Goal: Book appointment/travel/reservation

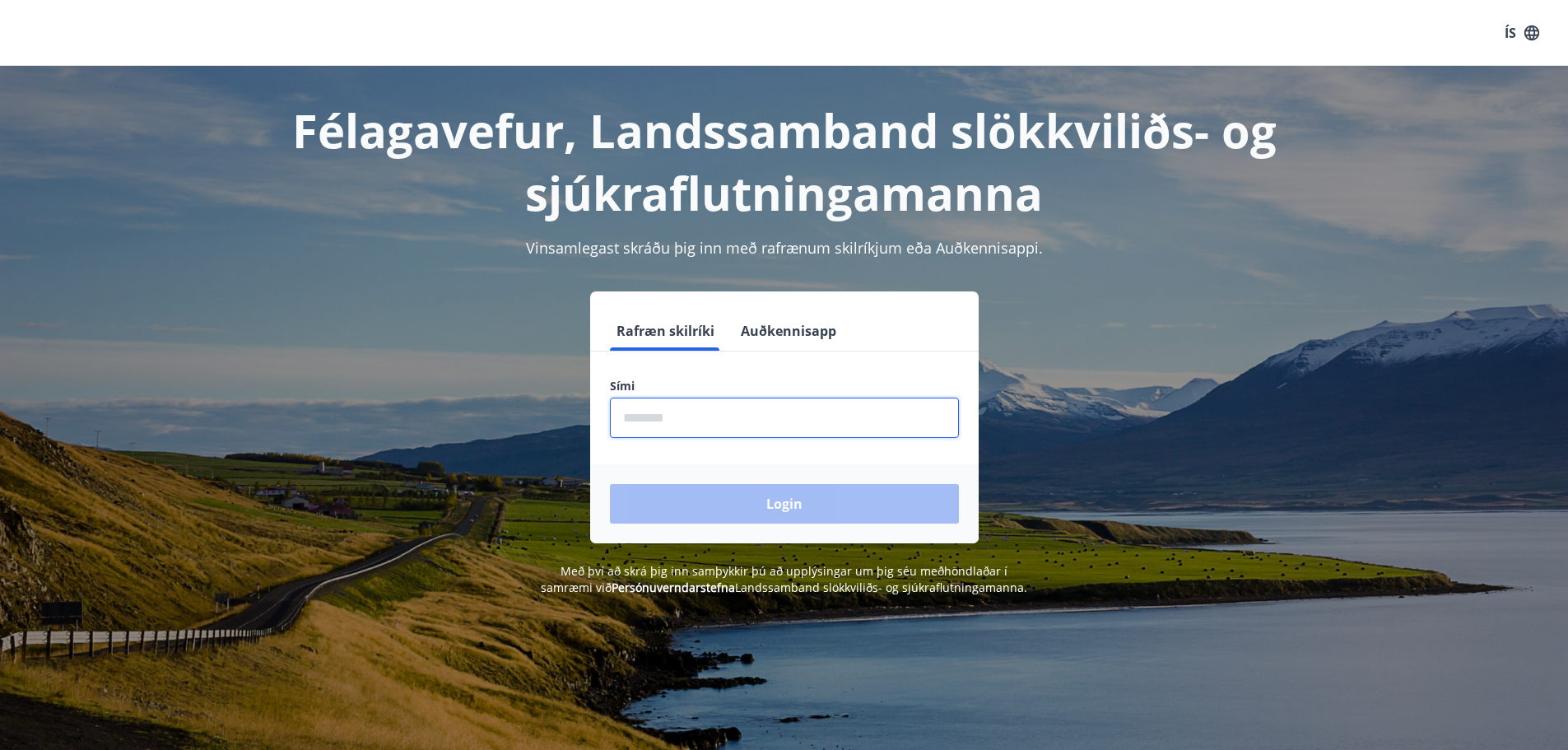
click at [720, 423] on input "phone" at bounding box center [785, 418] width 350 height 40
type input "********"
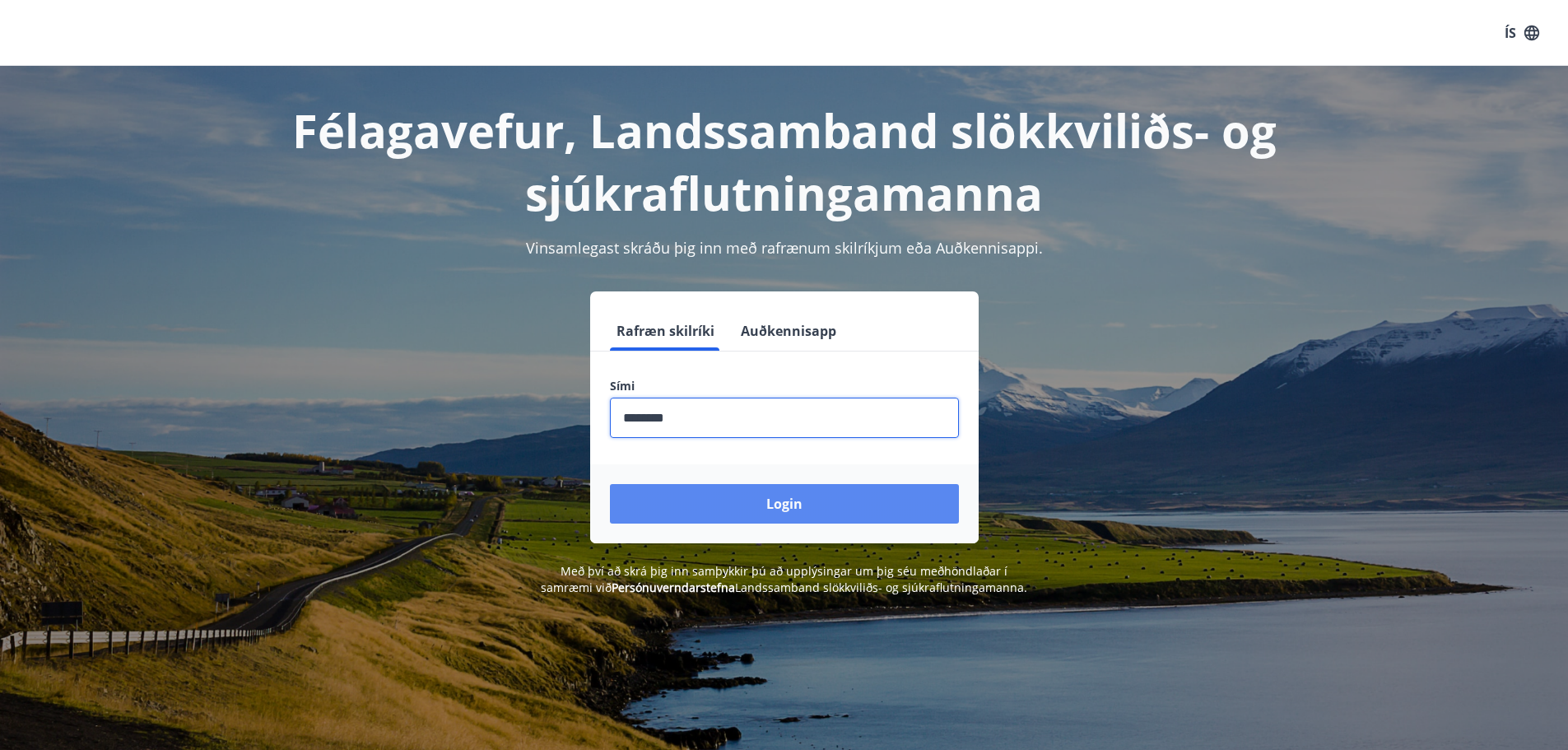
click at [777, 495] on button "Login" at bounding box center [785, 504] width 350 height 39
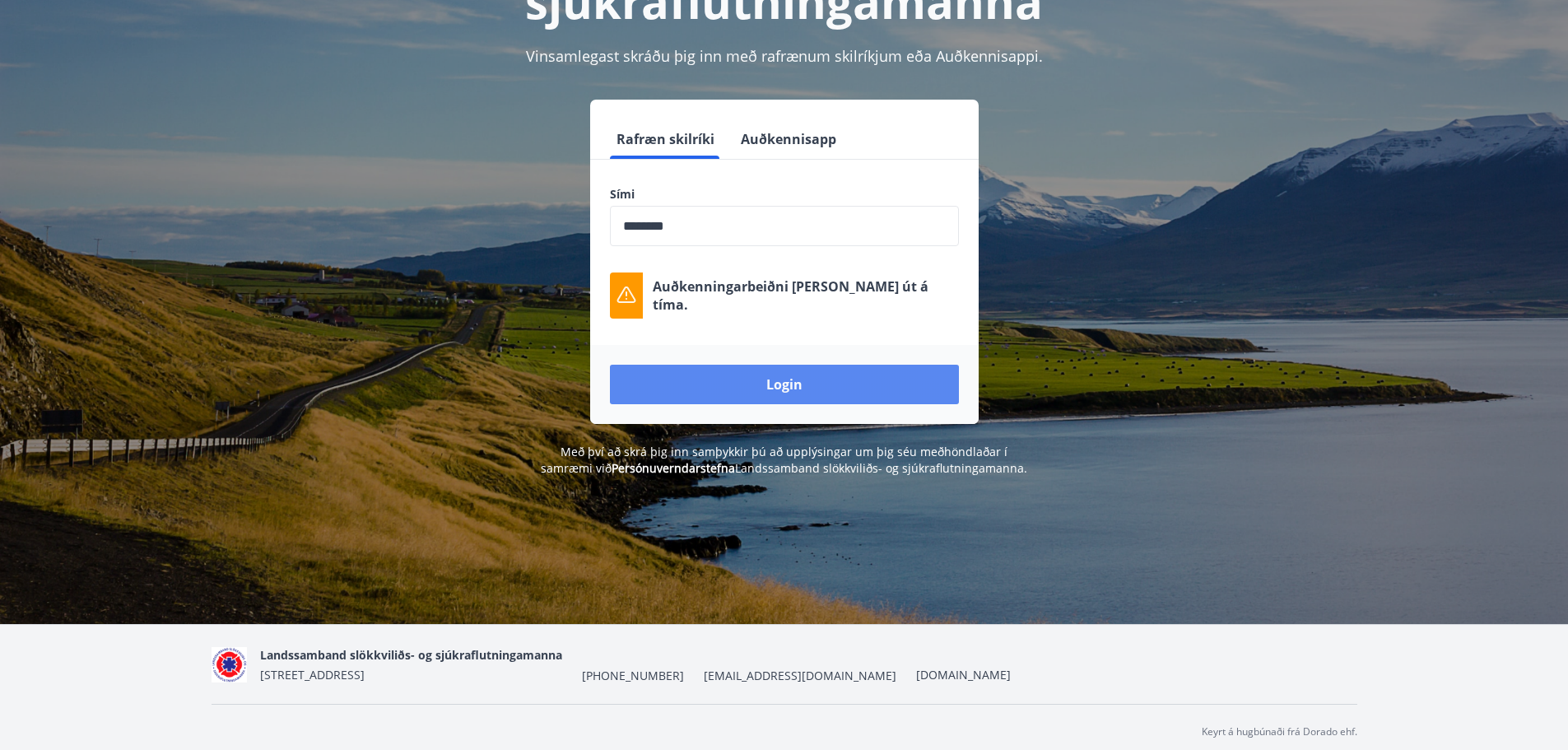
scroll to position [202, 0]
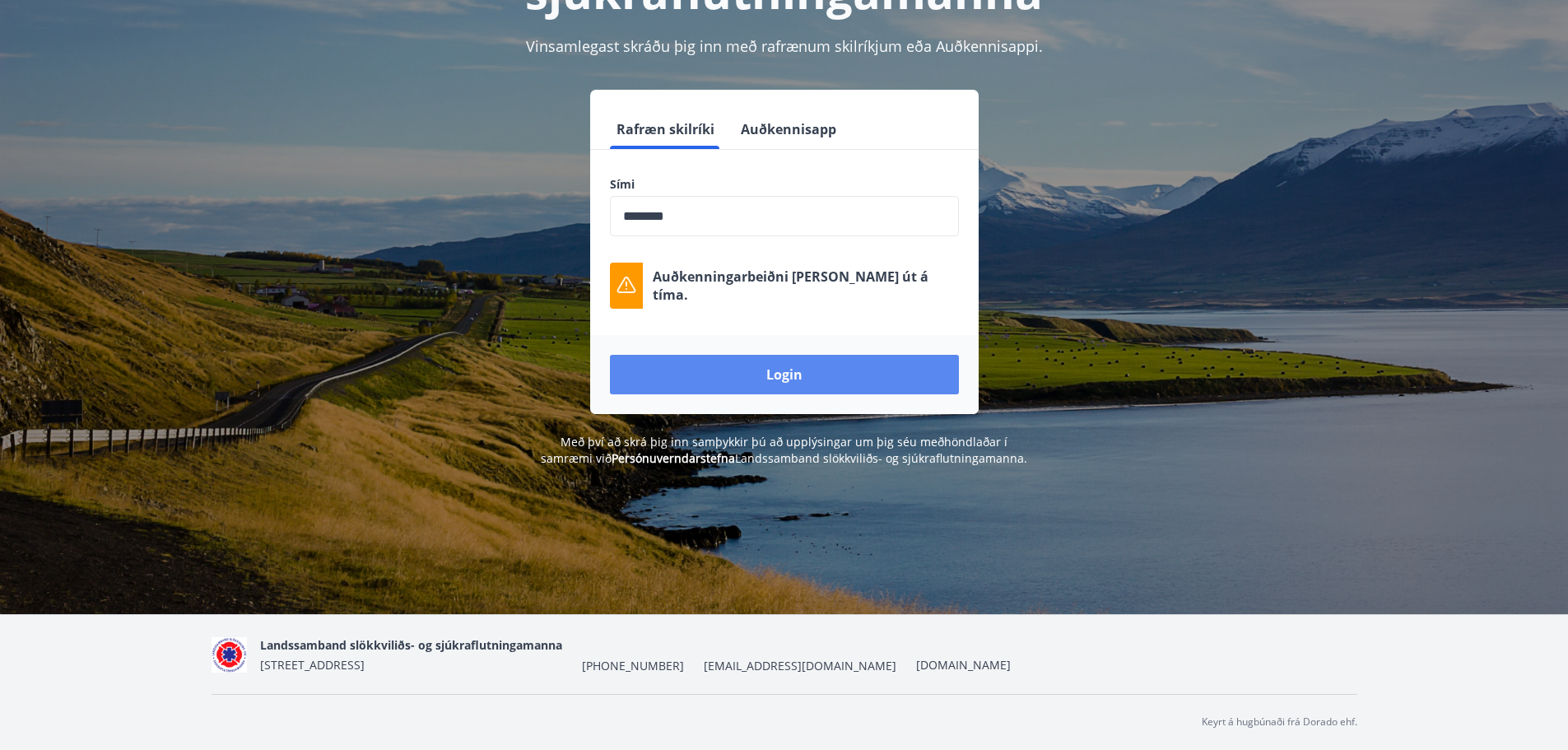
click at [768, 367] on button "Login" at bounding box center [785, 375] width 350 height 39
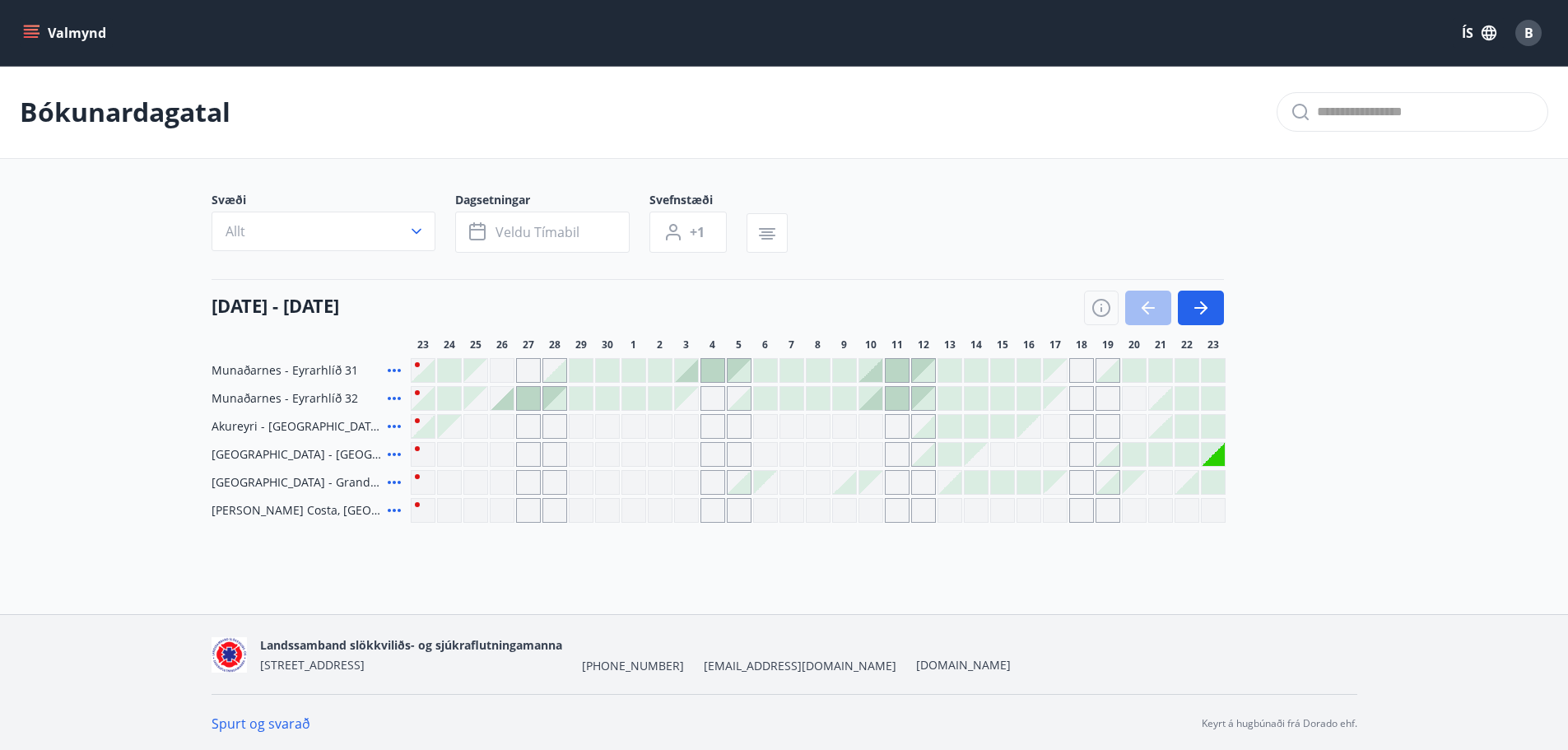
click at [417, 395] on div at bounding box center [423, 398] width 25 height 25
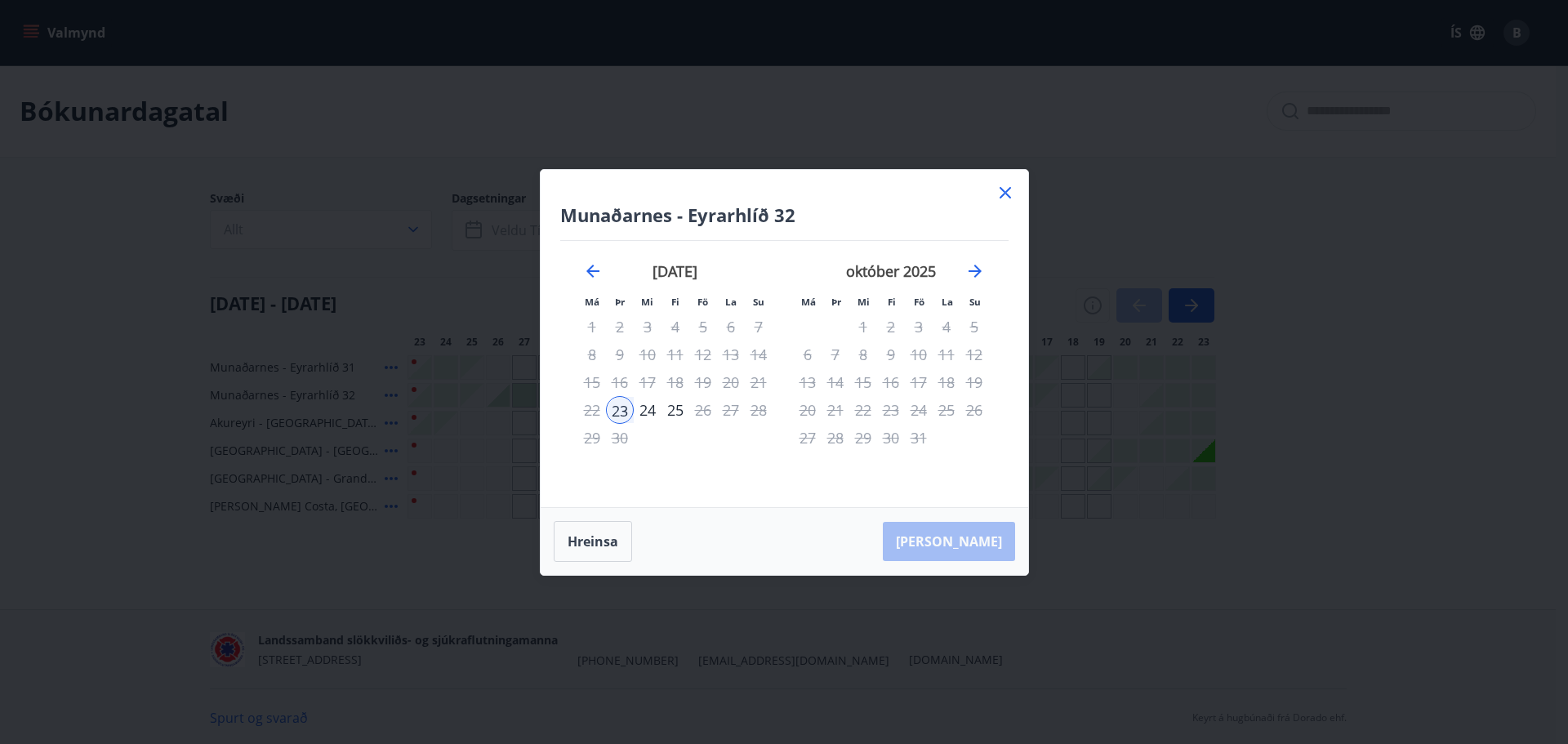
click at [1010, 191] on icon at bounding box center [1005, 192] width 20 height 20
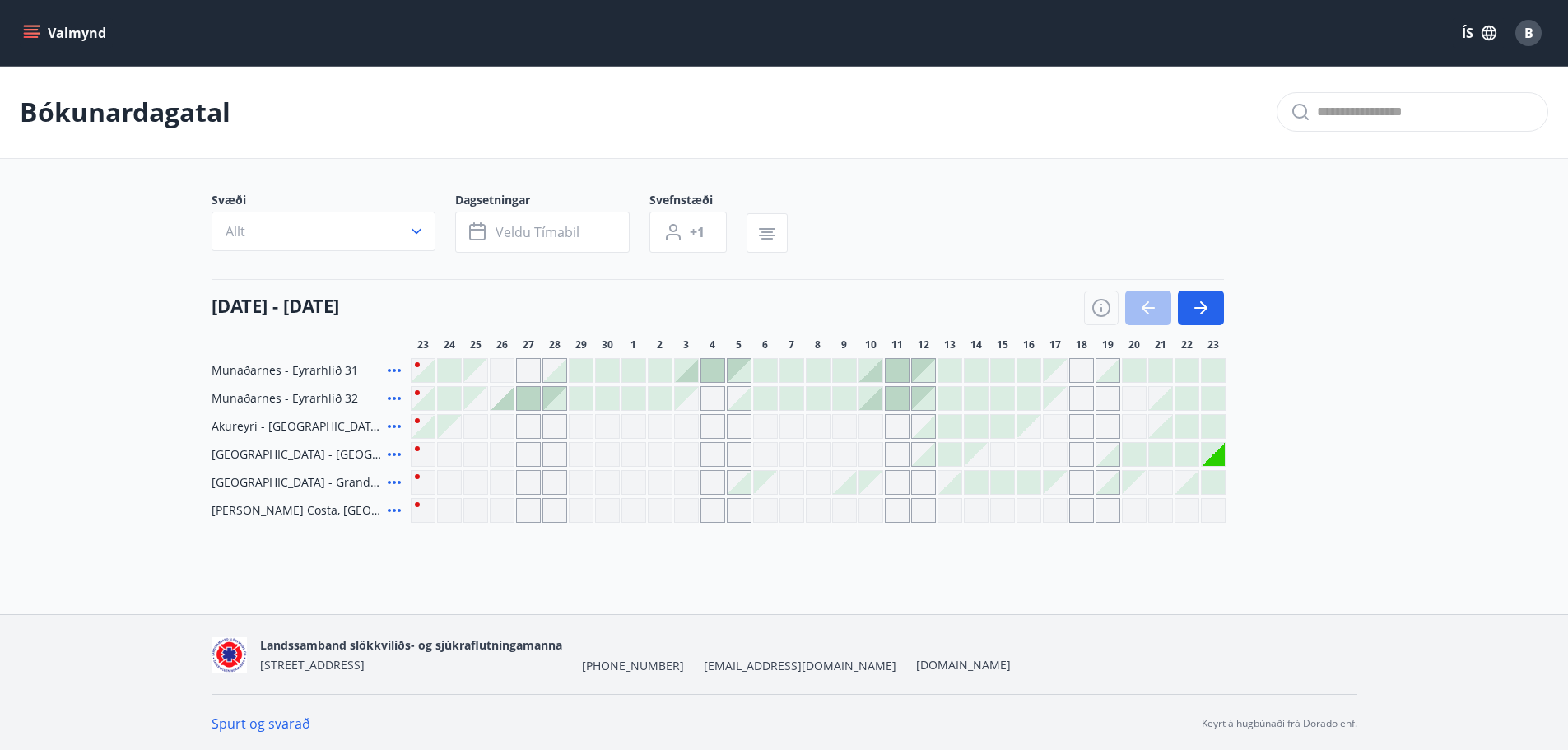
click at [423, 393] on div at bounding box center [423, 398] width 23 height 23
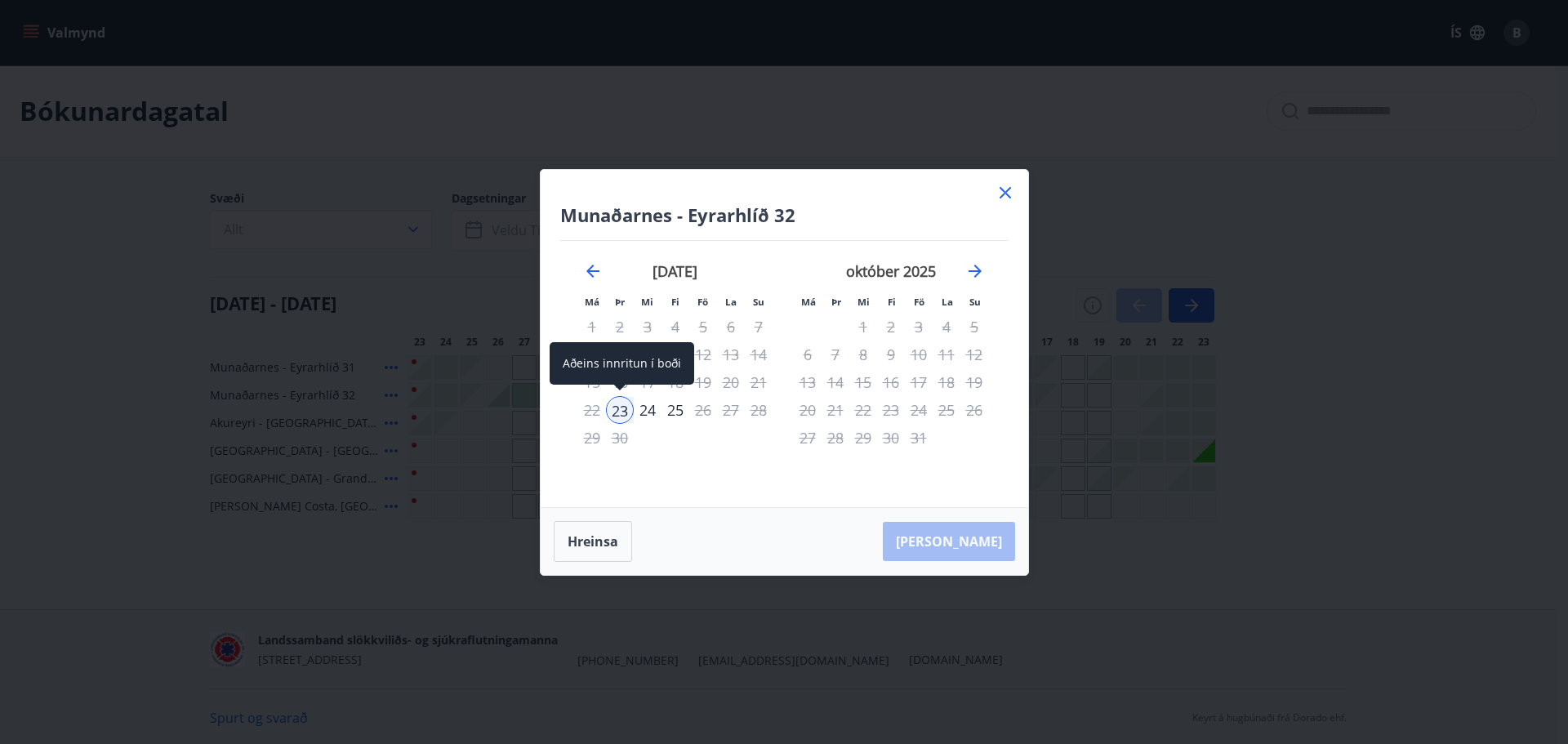
click at [617, 406] on div "23" at bounding box center [620, 409] width 27 height 27
click at [1001, 202] on icon at bounding box center [1005, 192] width 20 height 20
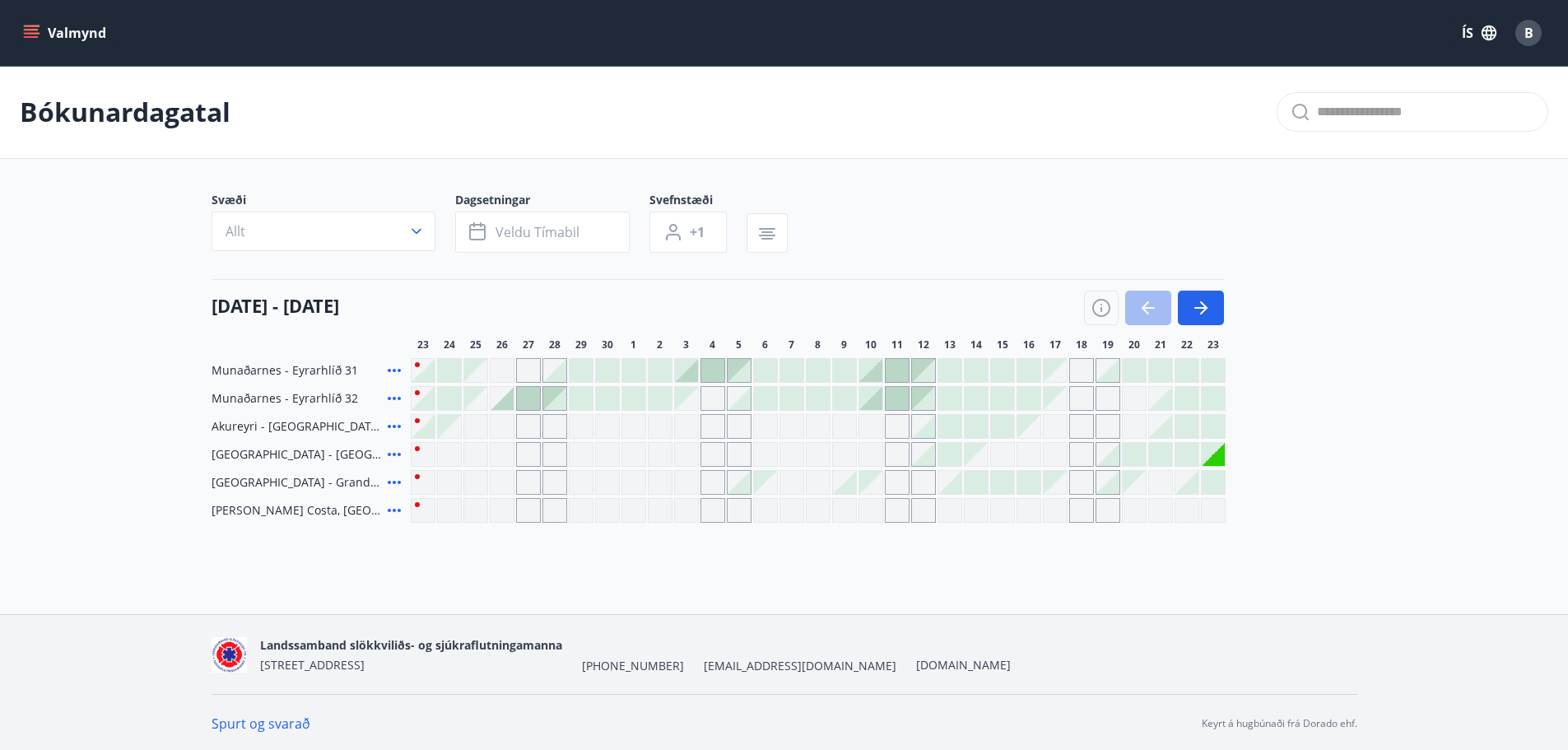
click at [416, 374] on div at bounding box center [423, 371] width 23 height 23
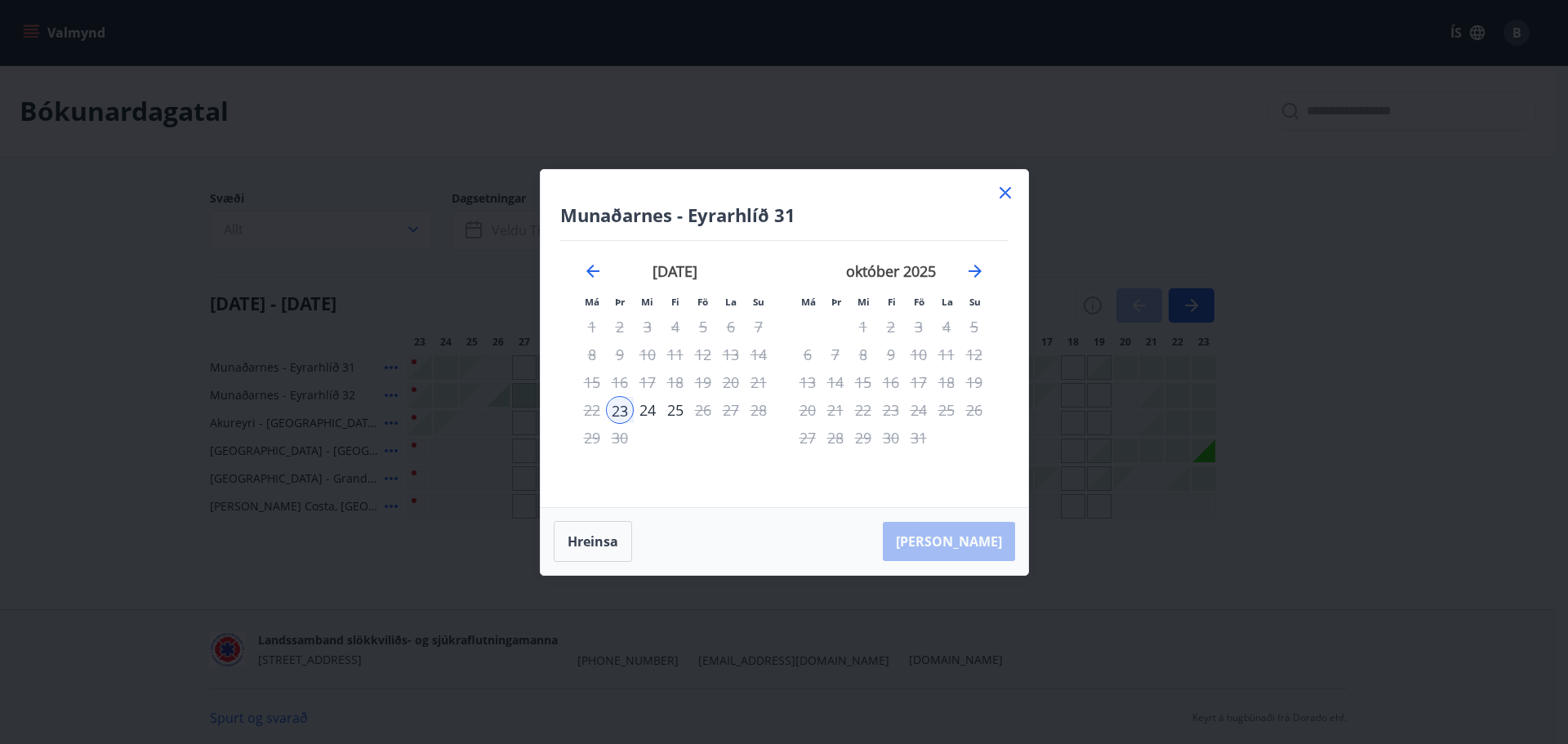
click at [986, 192] on div "Munaðarnes - Eyrarhlíð 31 Má Þr Mi Fi Fö La Su Má Þr Mi Fi Fö La Su ágúst 2025 …" at bounding box center [784, 338] width 488 height 337
click at [1009, 193] on icon at bounding box center [1005, 192] width 20 height 20
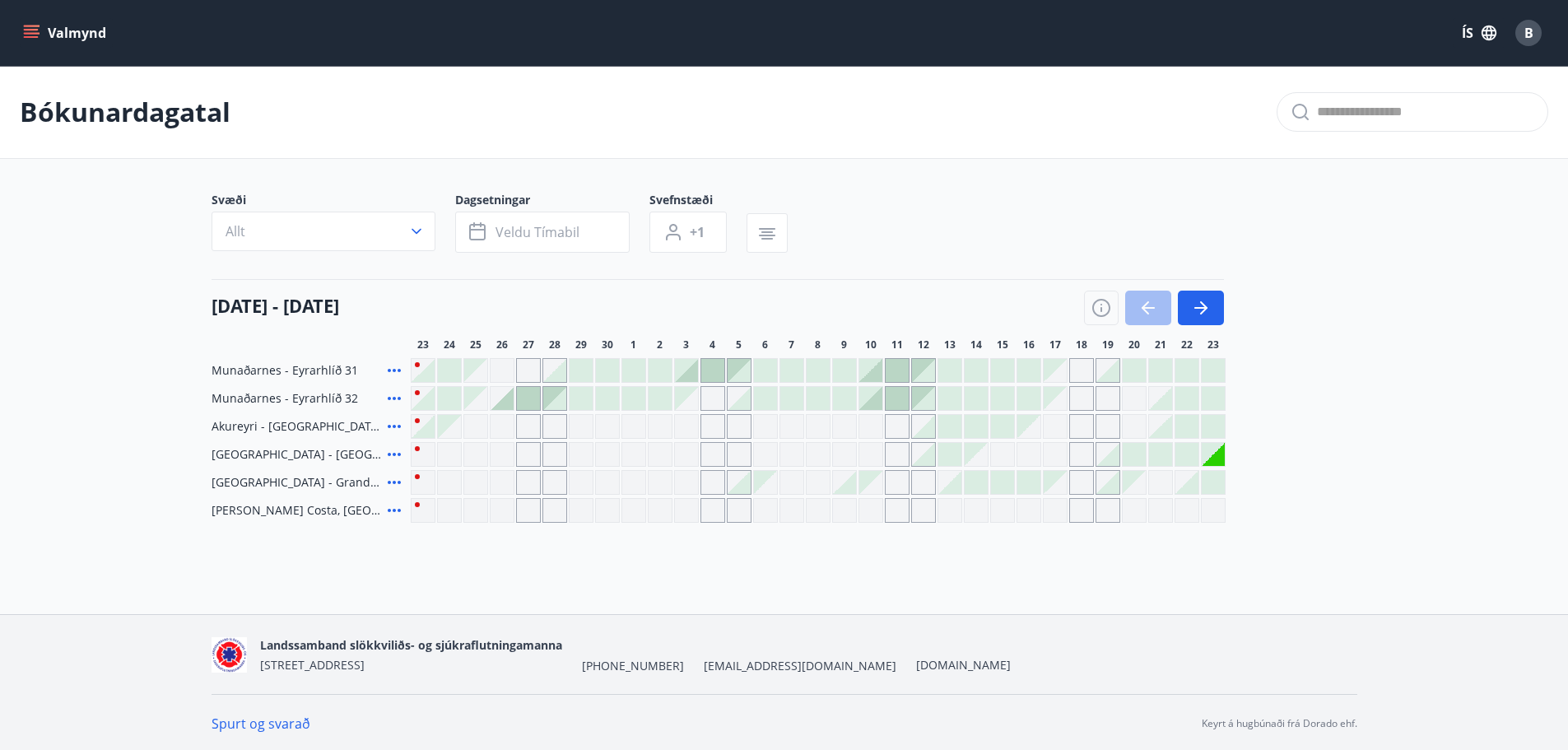
click at [397, 399] on icon at bounding box center [394, 398] width 13 height 3
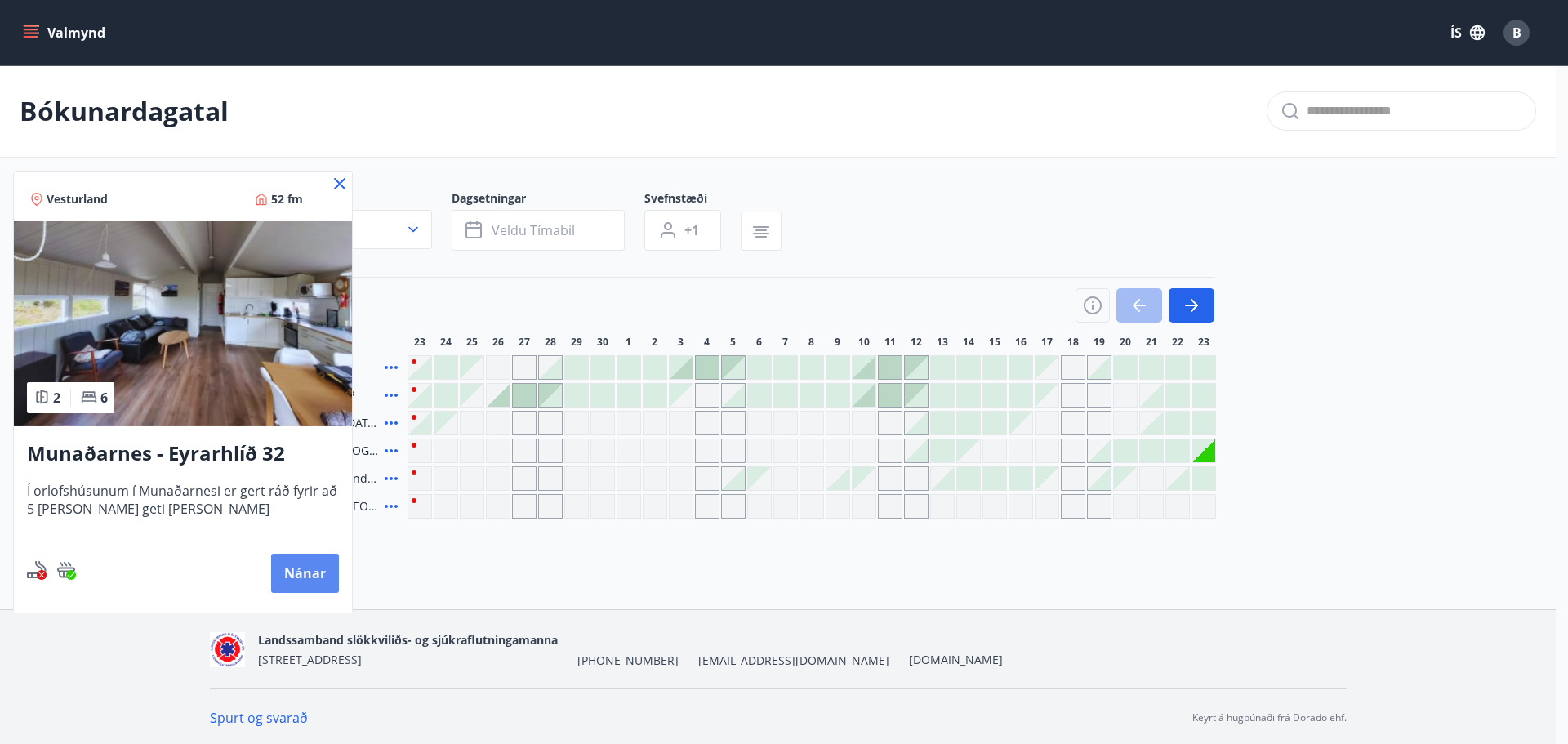
click at [312, 573] on button "Nánar" at bounding box center [305, 572] width 68 height 39
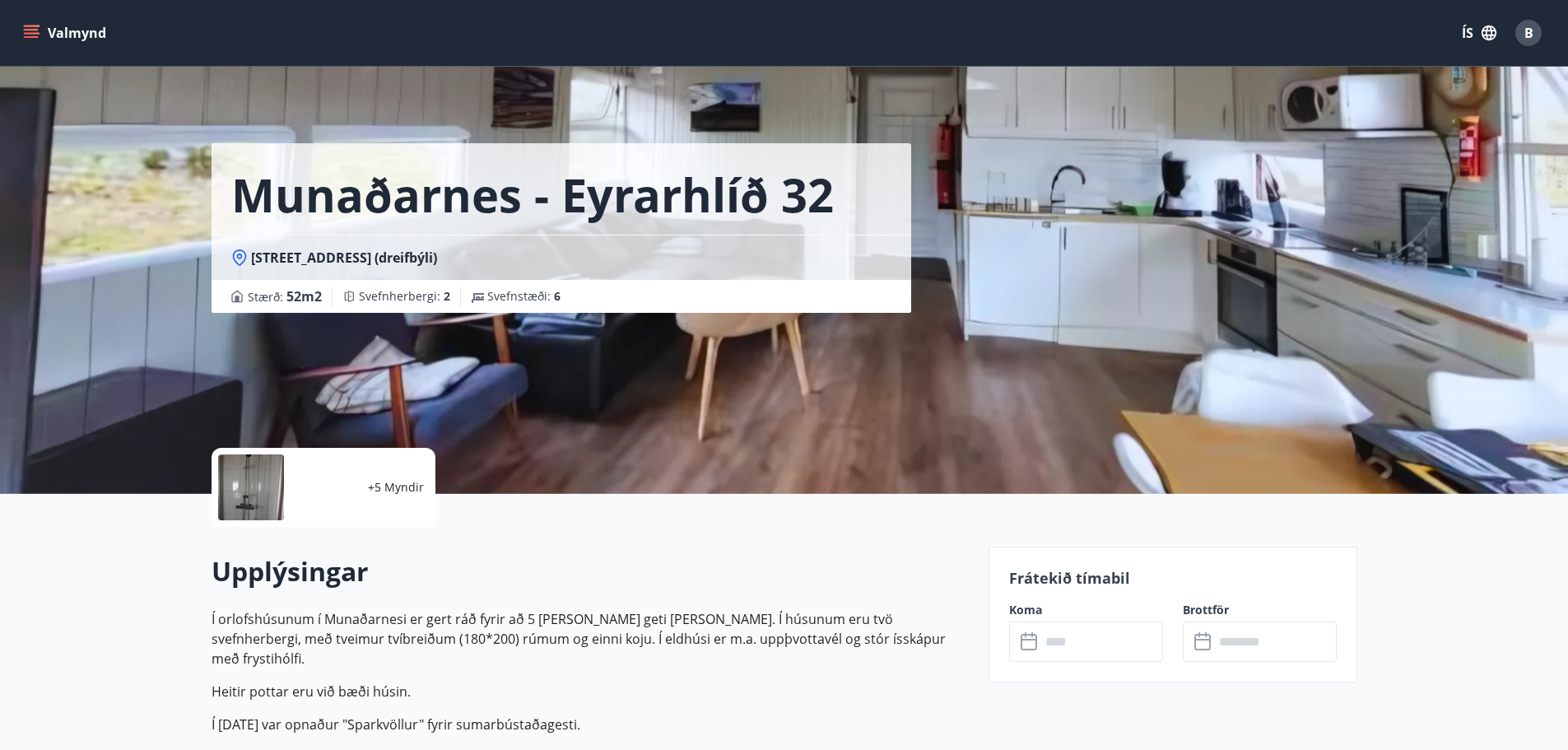
click at [1086, 642] on input "text" at bounding box center [1102, 642] width 122 height 40
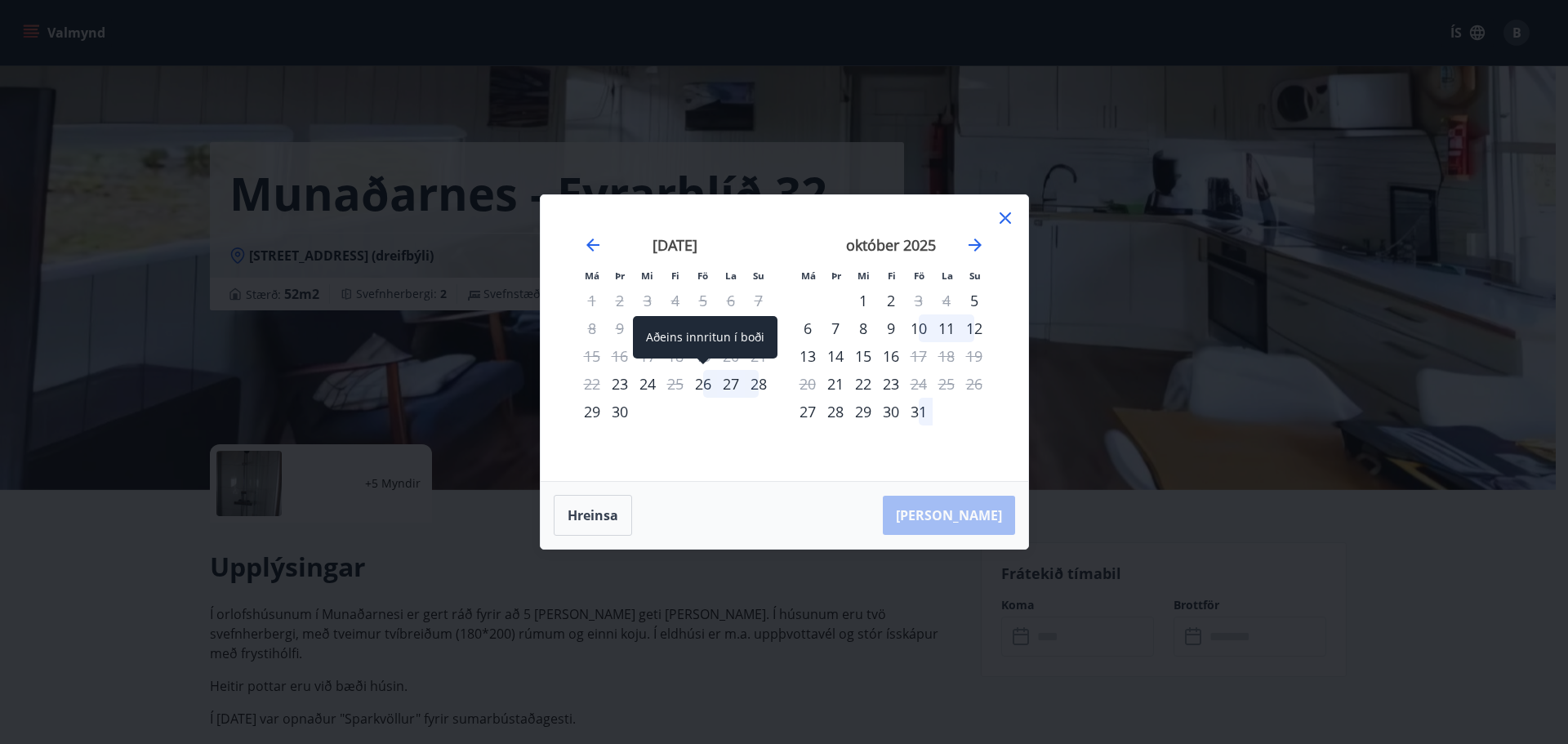
click at [702, 388] on div "26" at bounding box center [703, 384] width 27 height 27
click at [762, 385] on div "28" at bounding box center [758, 384] width 27 height 27
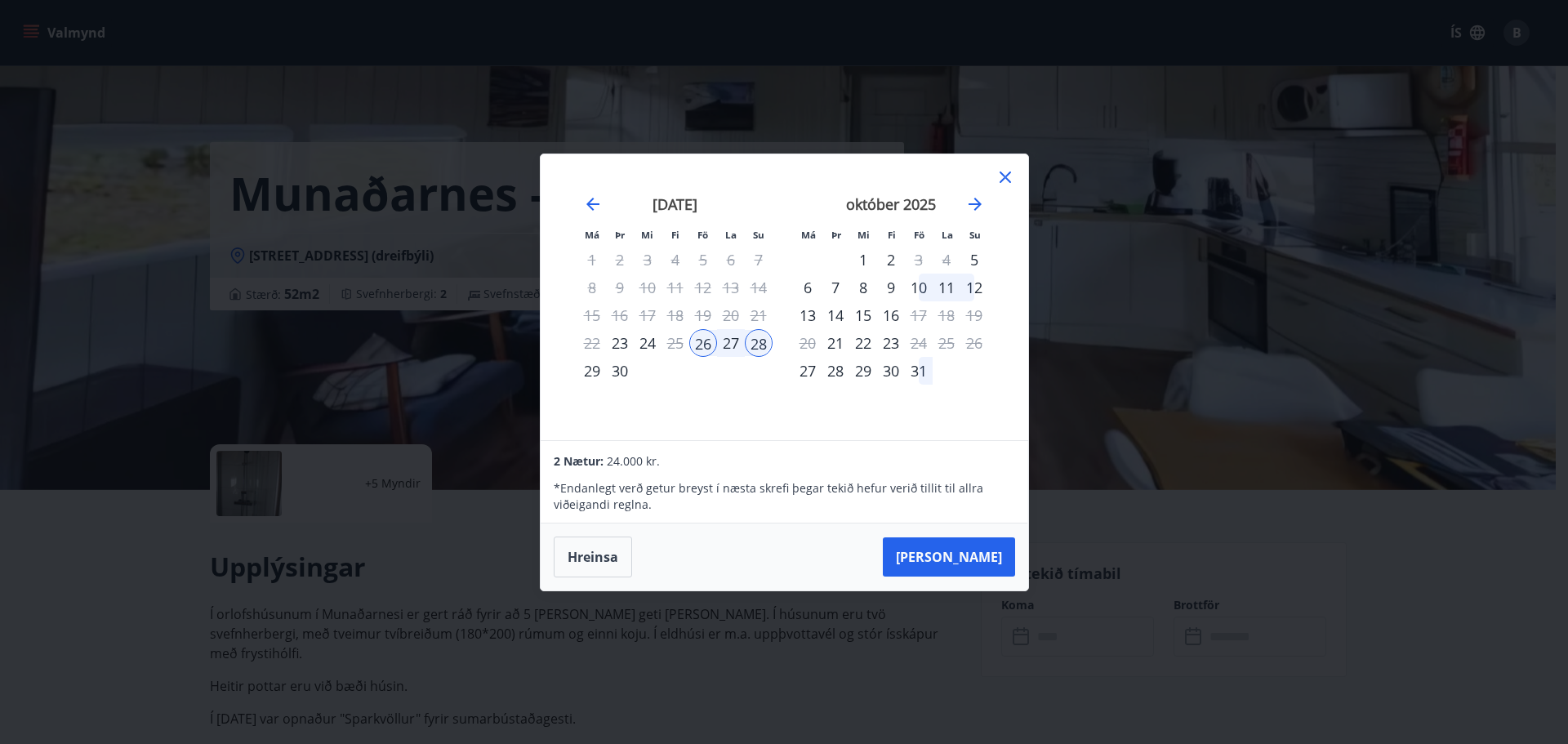
click at [996, 183] on icon at bounding box center [1005, 177] width 20 height 20
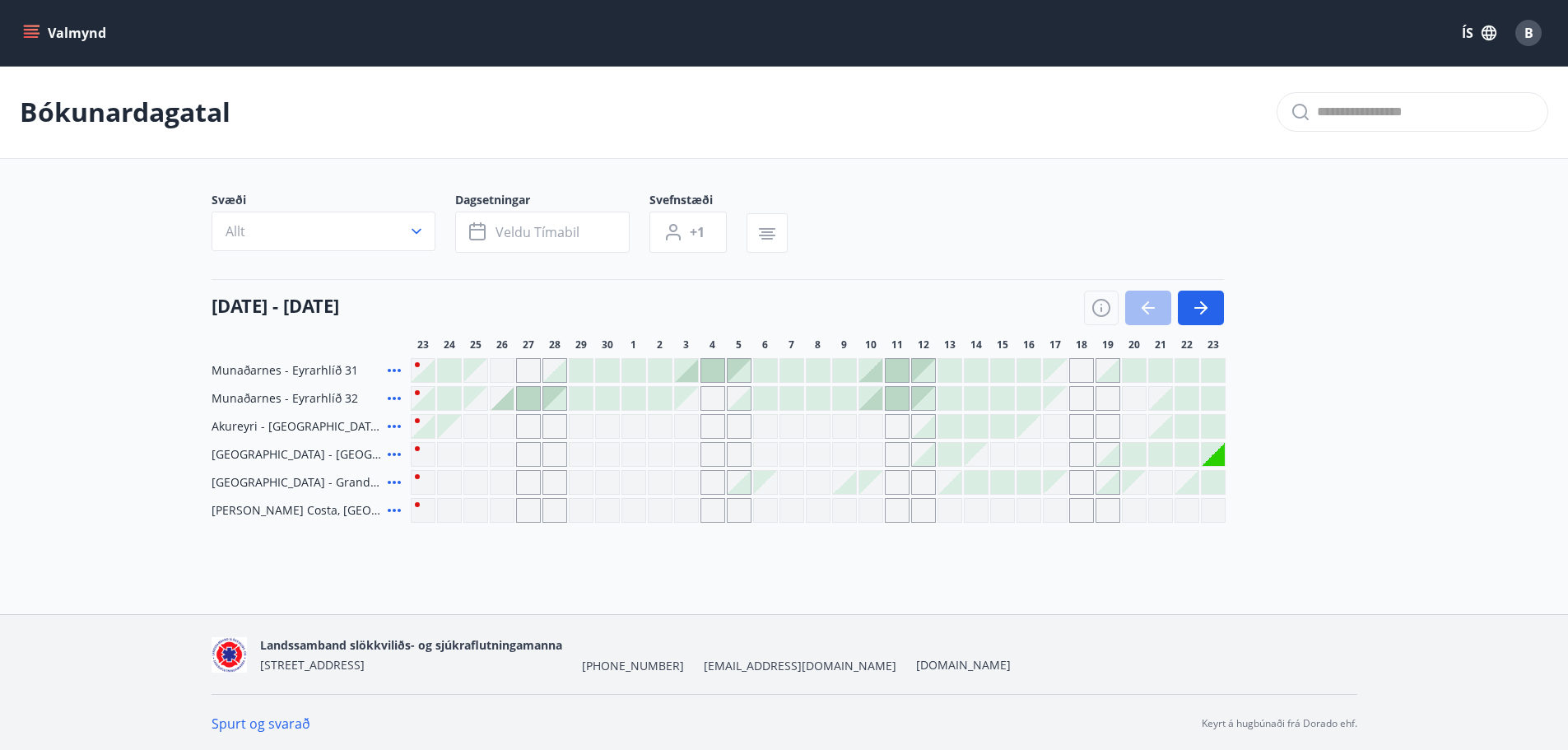
drag, startPoint x: 787, startPoint y: 395, endPoint x: 1441, endPoint y: 218, distance: 677.5
click at [1441, 218] on main "Bókunardagatal Svæði Allt Dagsetningar Veldu tímabil Svefnstæði +1 23 september…" at bounding box center [784, 294] width 1568 height 457
click at [1096, 298] on icon "button" at bounding box center [1101, 308] width 20 height 20
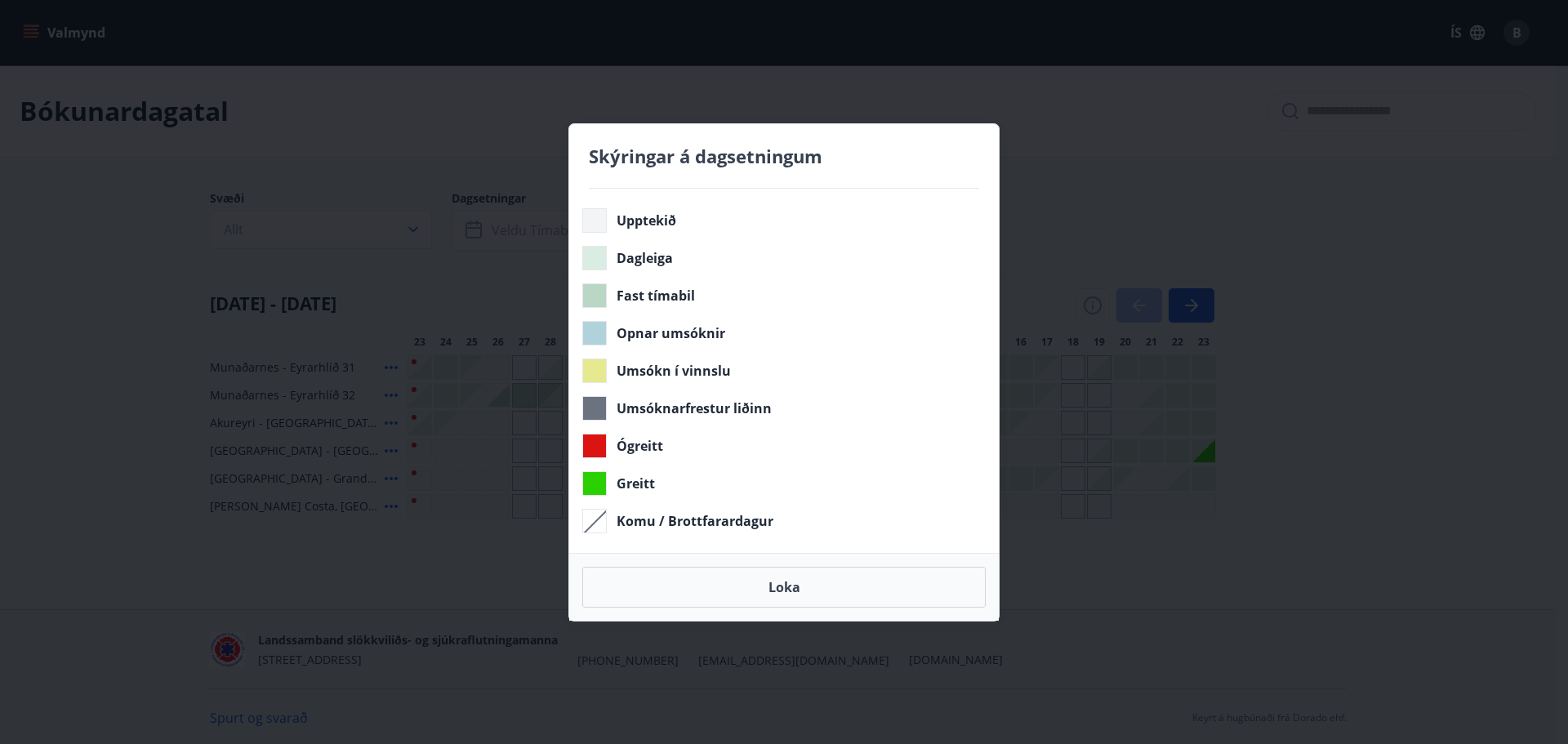
click at [1079, 247] on div "Skýringar á dagsetningum Upptekið Dagleiga Fast tímabil Opnar umsóknir Umsókn í…" at bounding box center [784, 372] width 1568 height 744
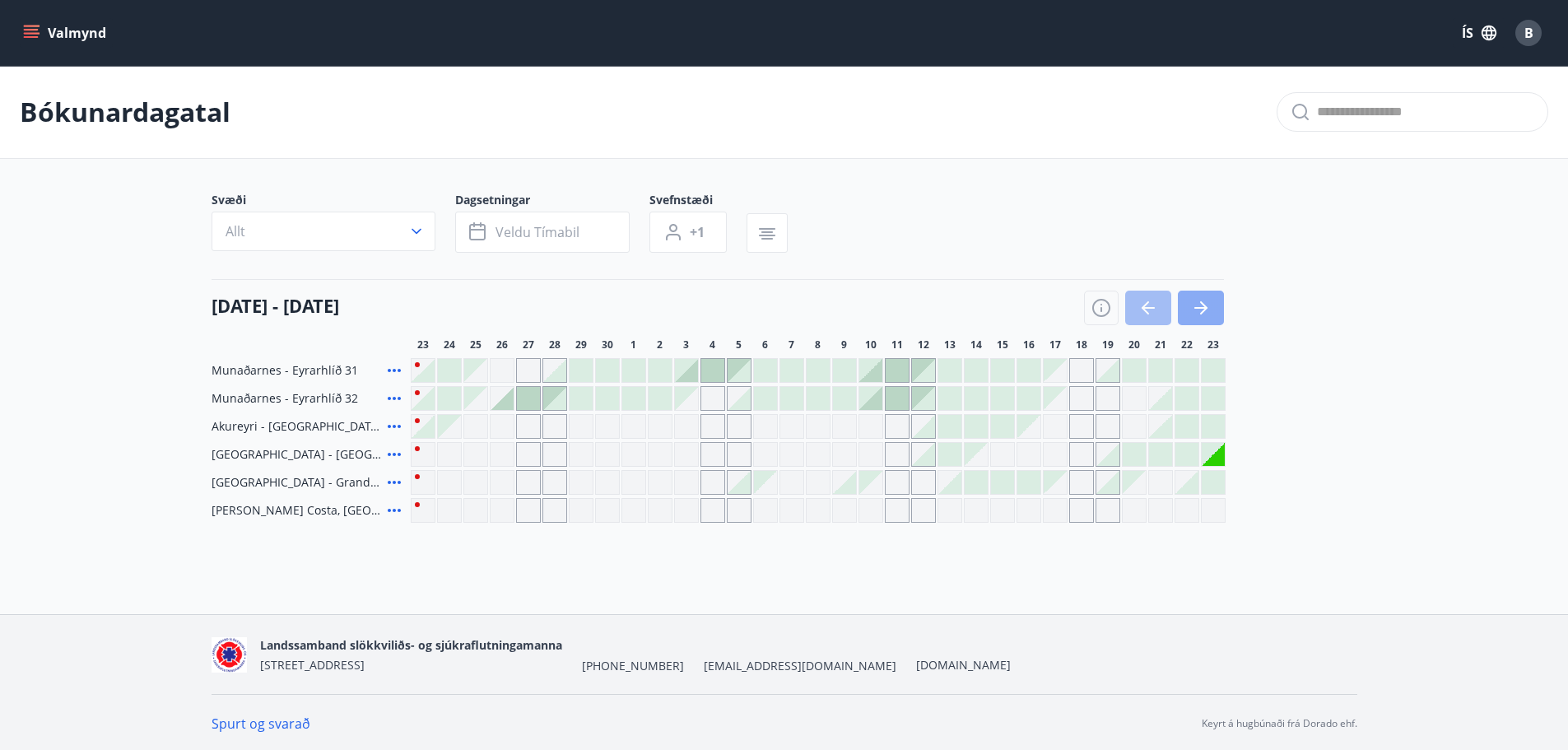
click at [1203, 314] on icon "button" at bounding box center [1200, 308] width 20 height 20
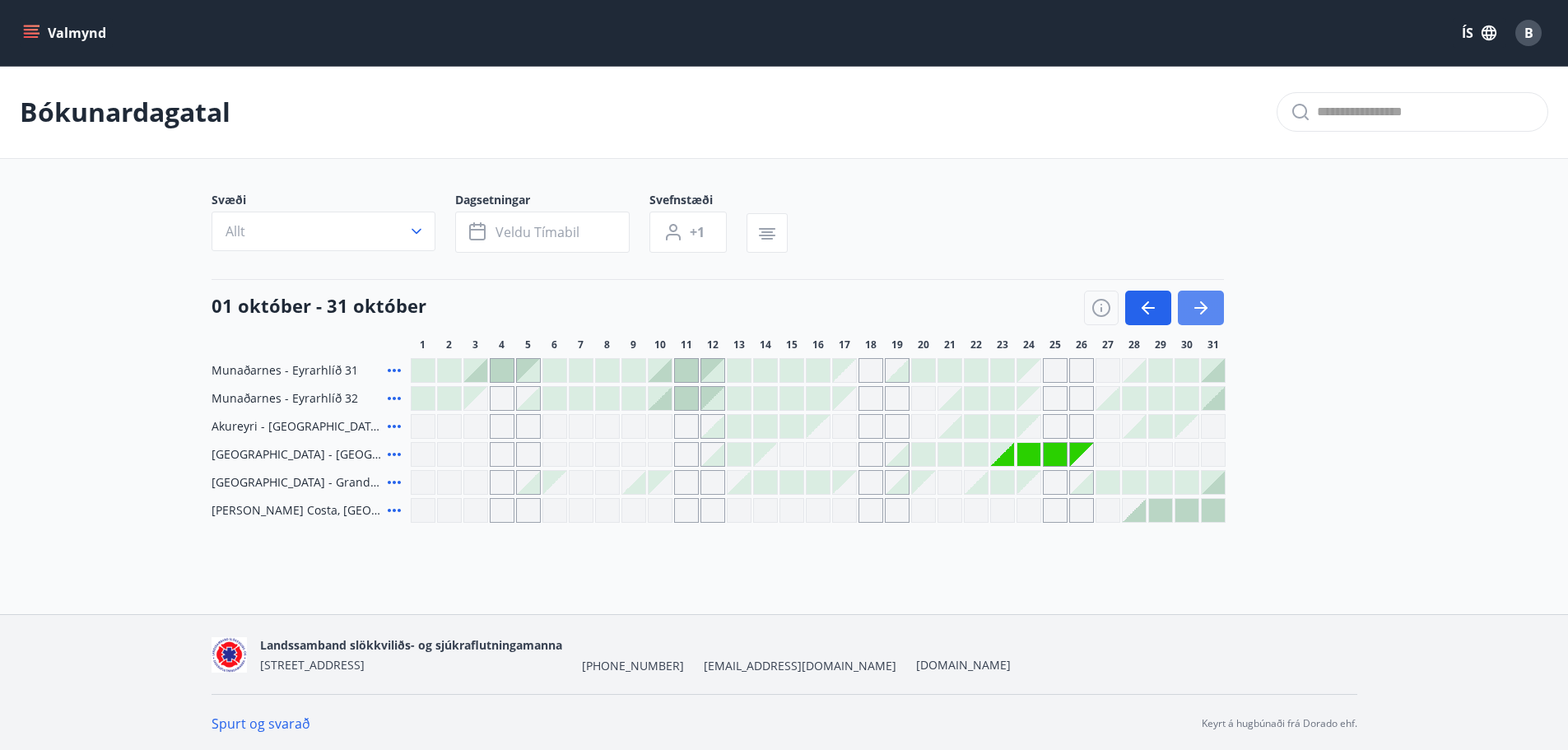
click at [1198, 313] on icon "button" at bounding box center [1200, 308] width 20 height 20
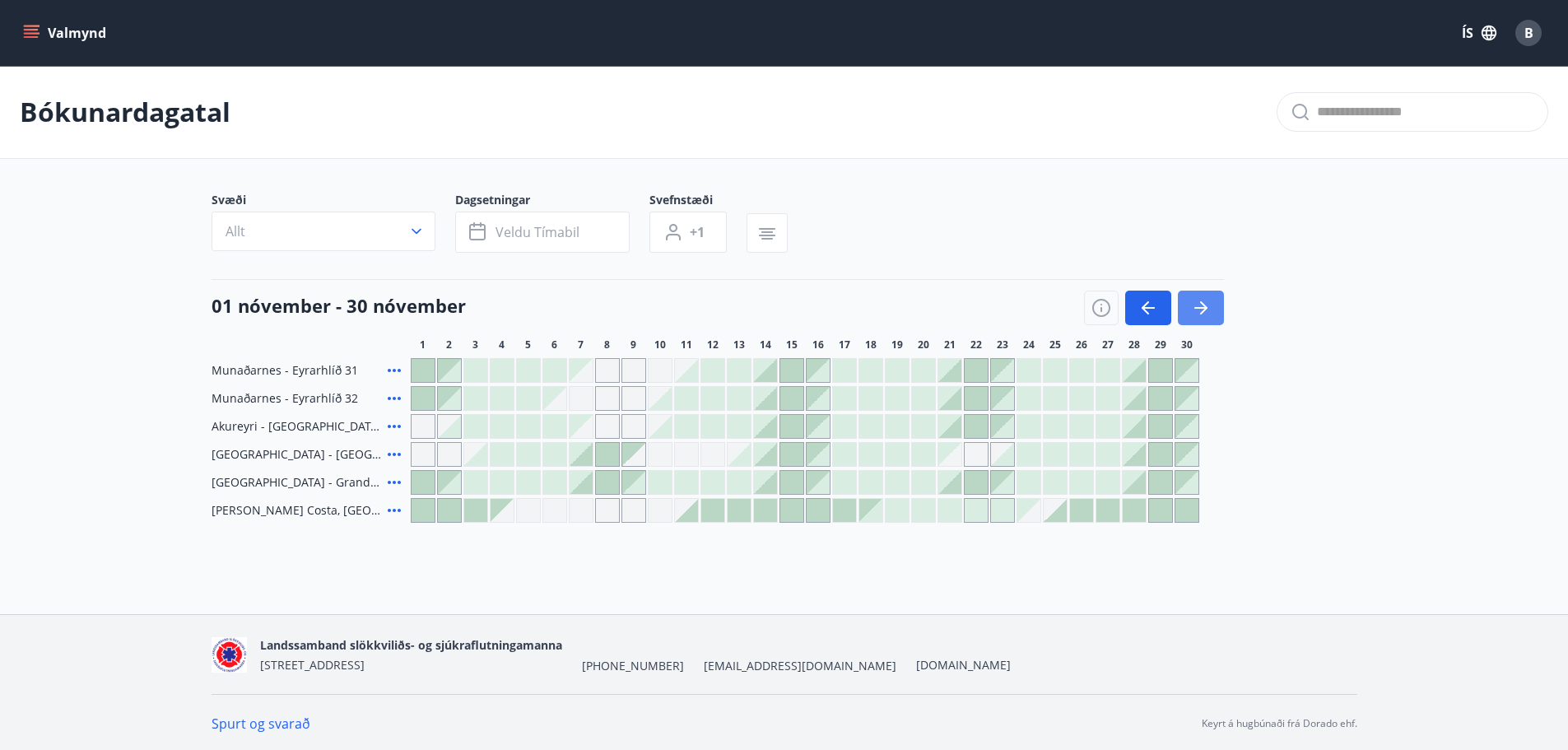
click at [1197, 313] on icon "button" at bounding box center [1200, 308] width 20 height 20
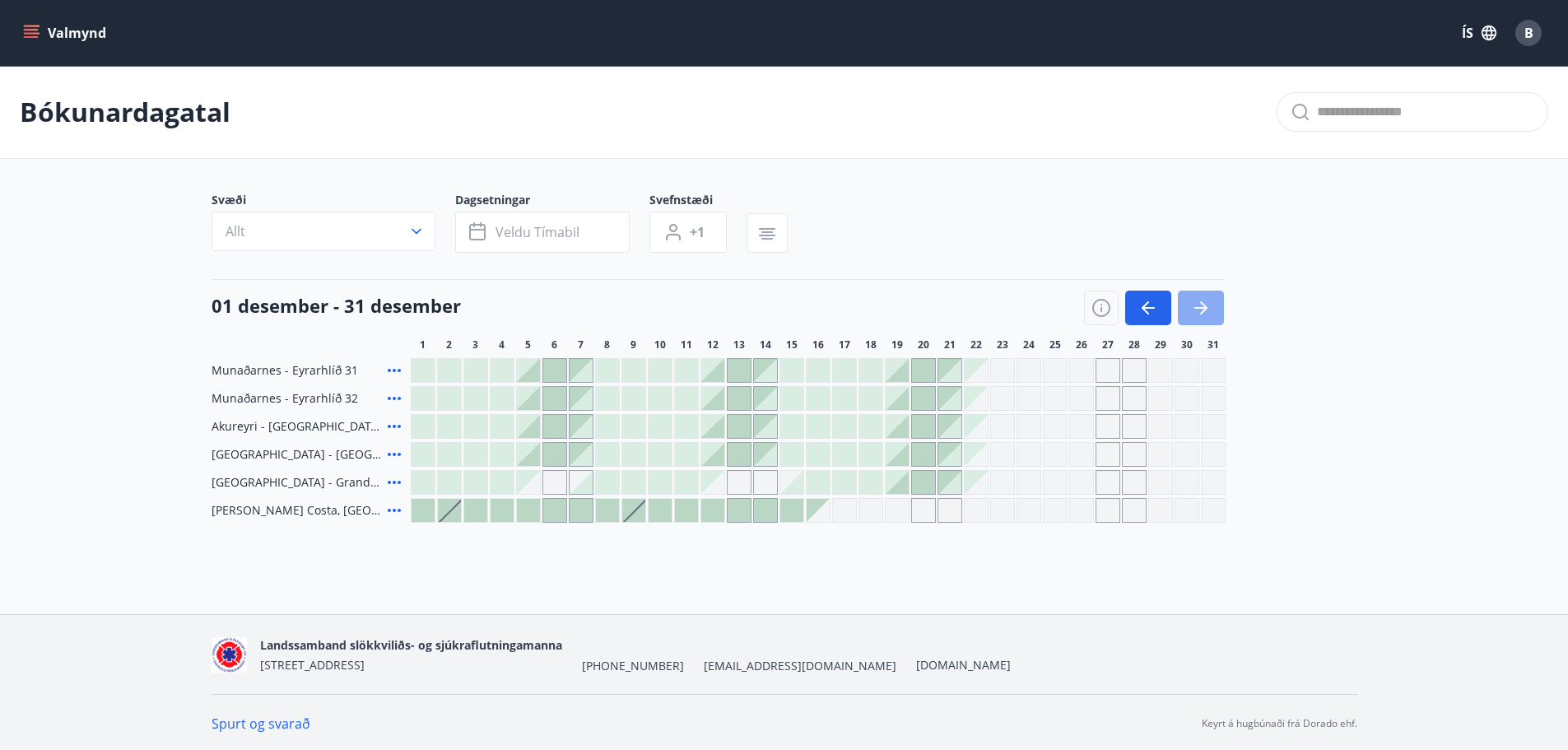
click at [1197, 312] on icon "button" at bounding box center [1200, 308] width 20 height 20
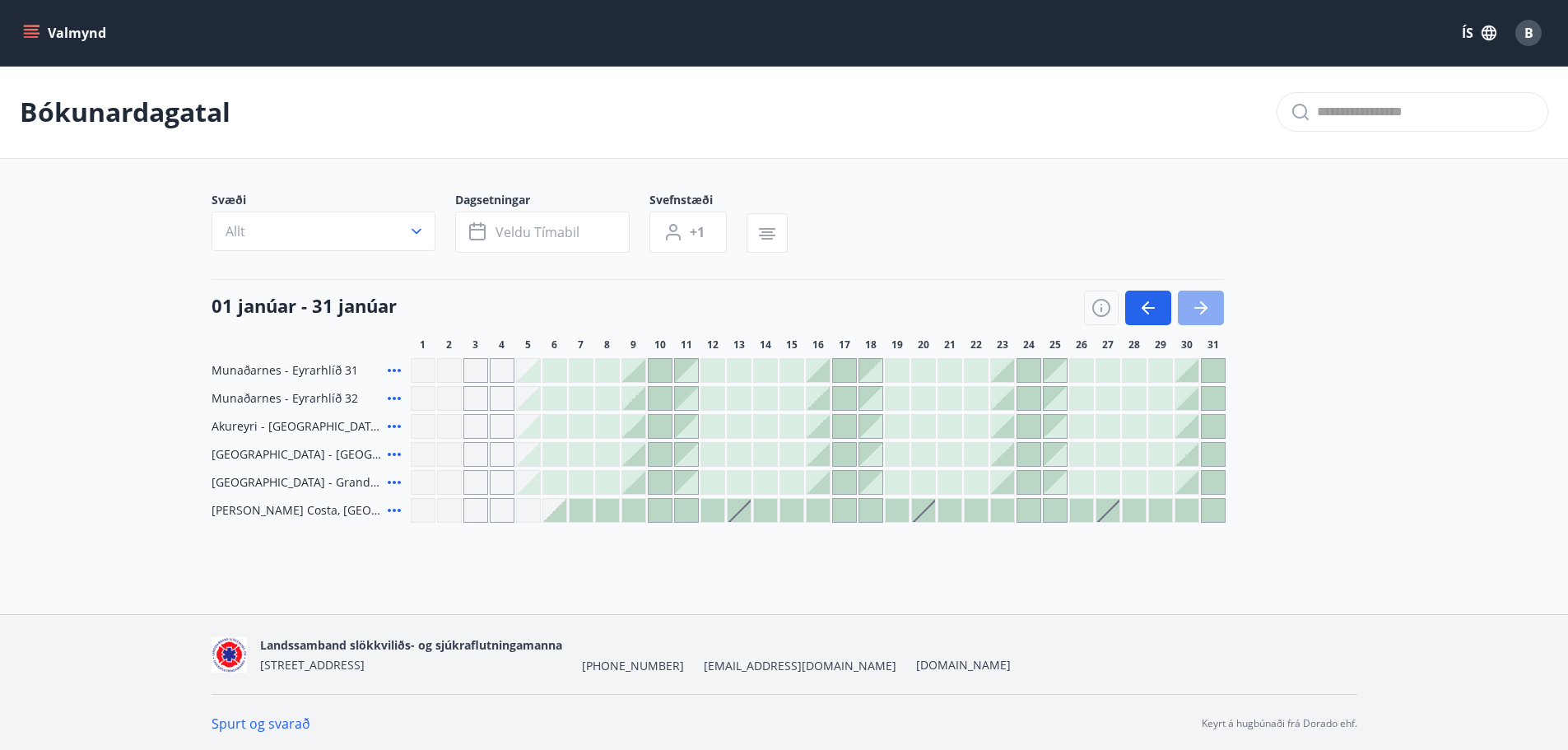
click at [1197, 312] on icon "button" at bounding box center [1200, 308] width 20 height 20
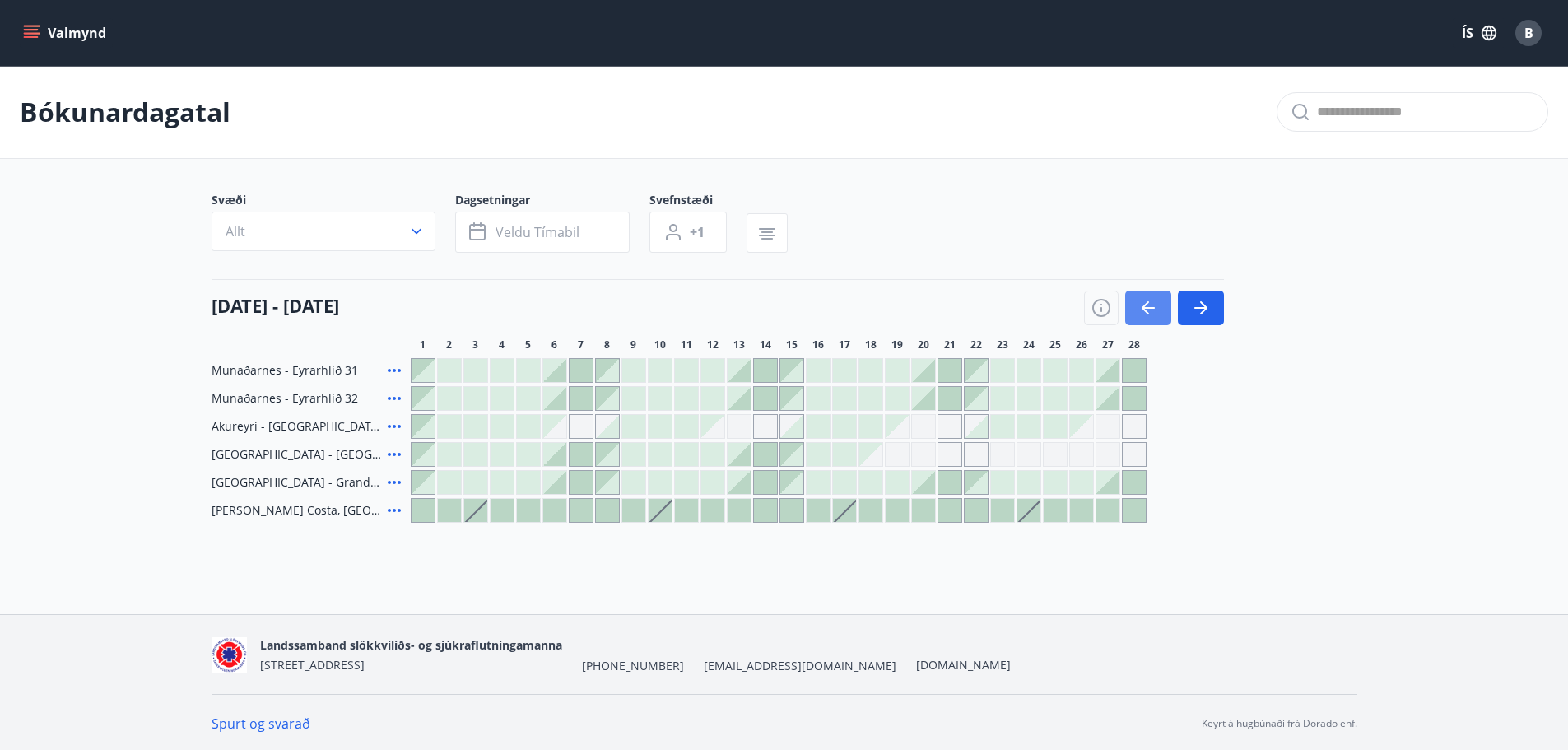
click at [1136, 305] on button "button" at bounding box center [1148, 308] width 46 height 34
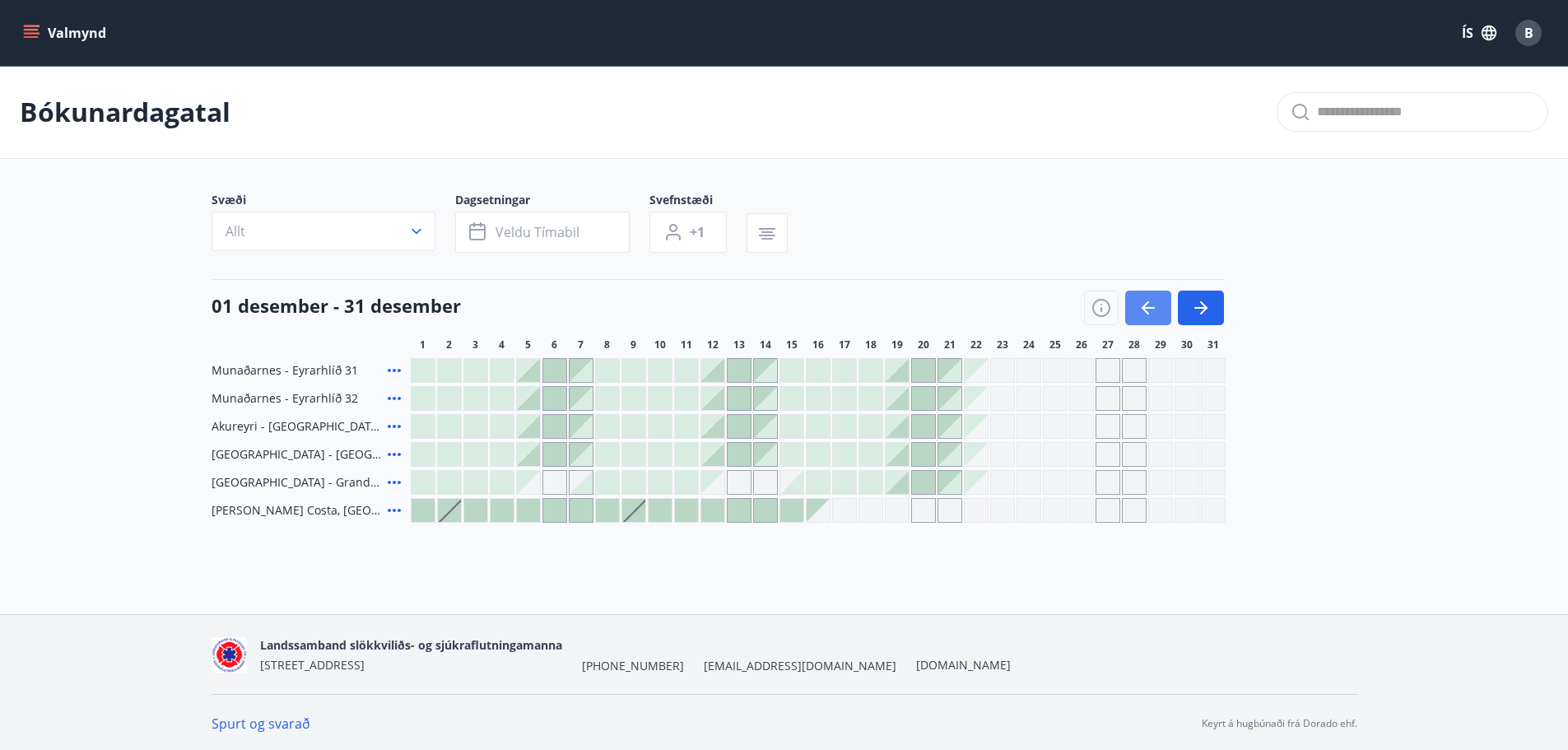
click at [1136, 303] on button "button" at bounding box center [1148, 308] width 46 height 34
